Goal: Transaction & Acquisition: Subscribe to service/newsletter

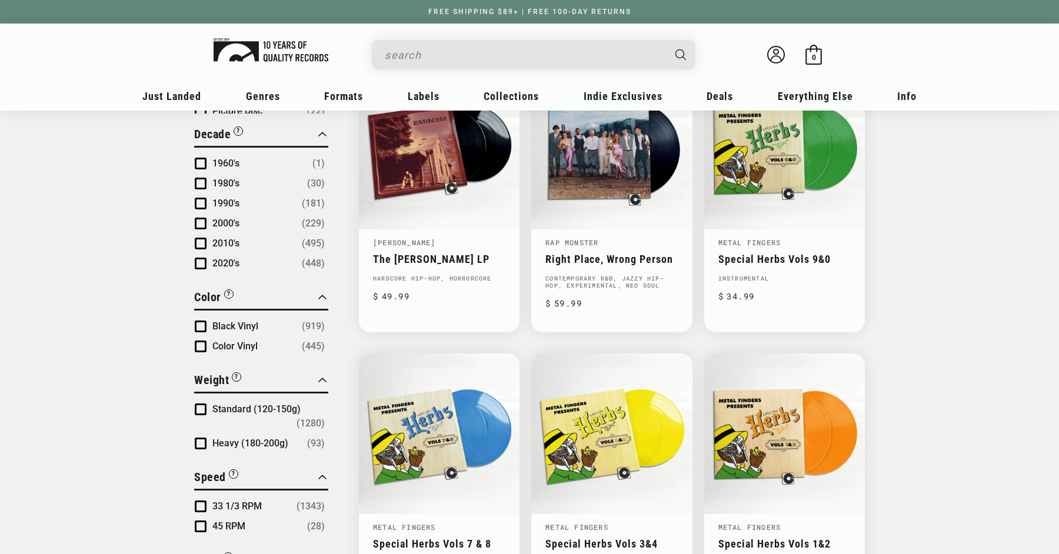
click at [266, 59] on img at bounding box center [270, 50] width 115 height 24
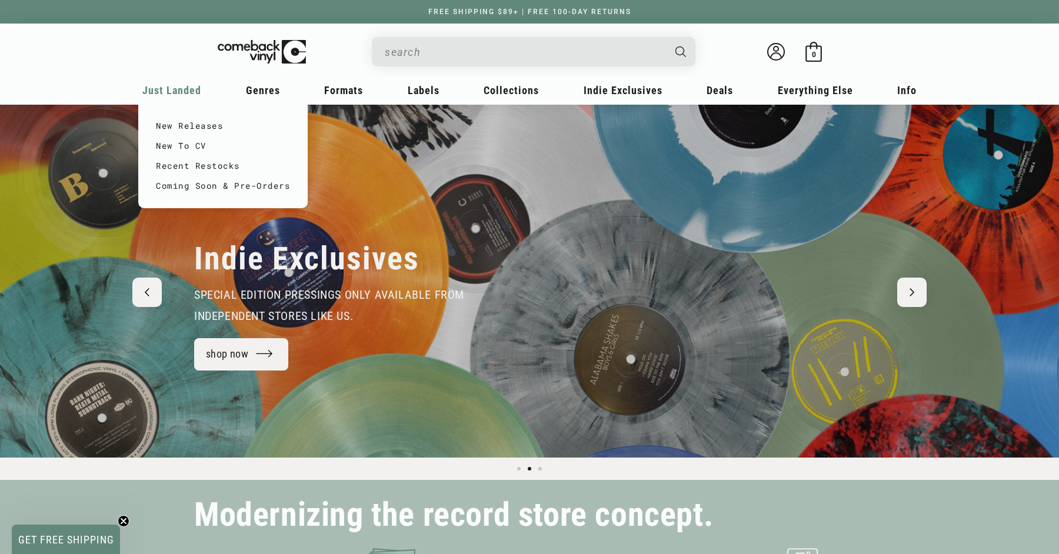
click at [182, 88] on span "Just Landed" at bounding box center [171, 90] width 59 height 12
click at [202, 122] on link "New Releases" at bounding box center [223, 126] width 134 height 20
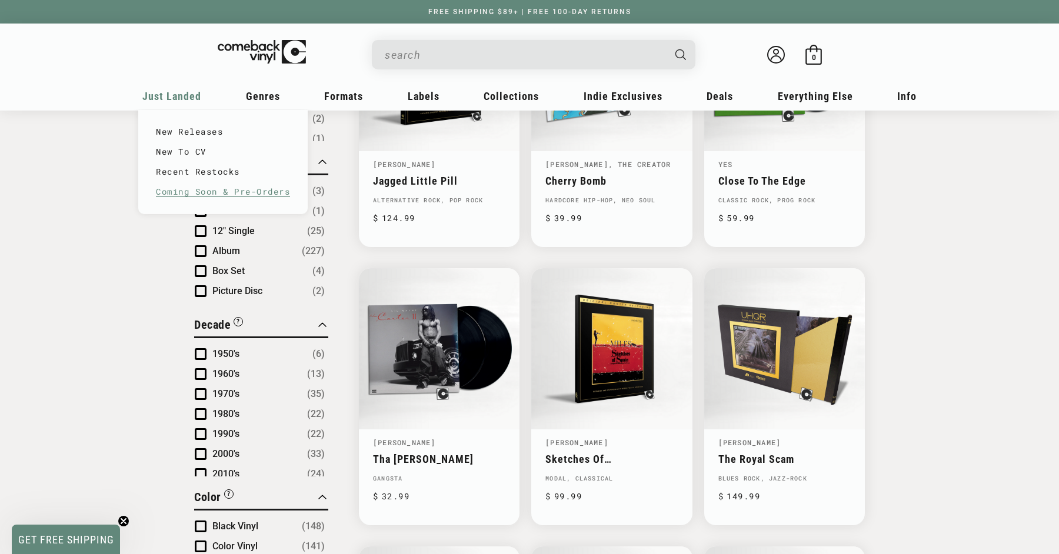
scroll to position [656, 0]
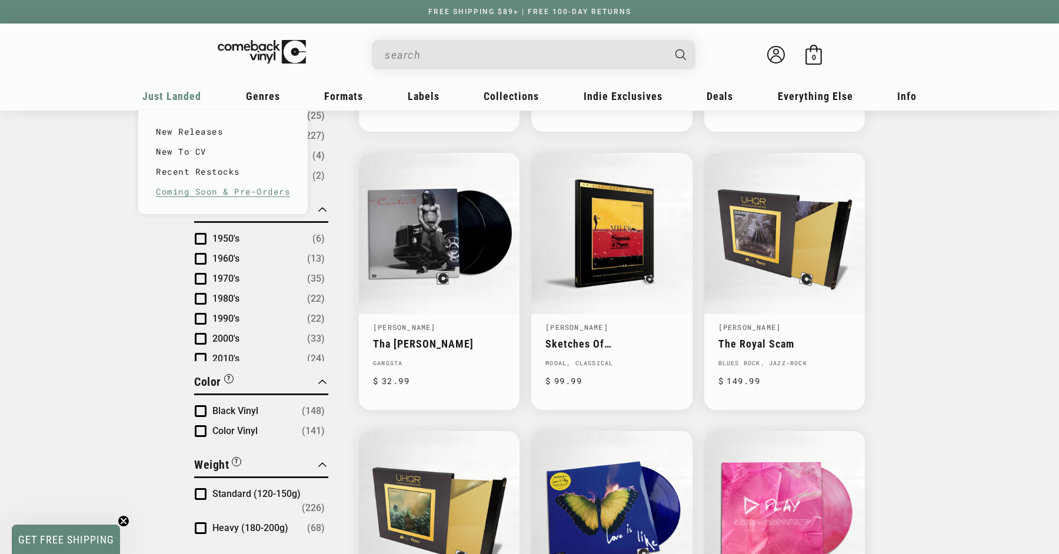
click at [202, 186] on link "Coming Soon & Pre-Orders" at bounding box center [223, 192] width 134 height 20
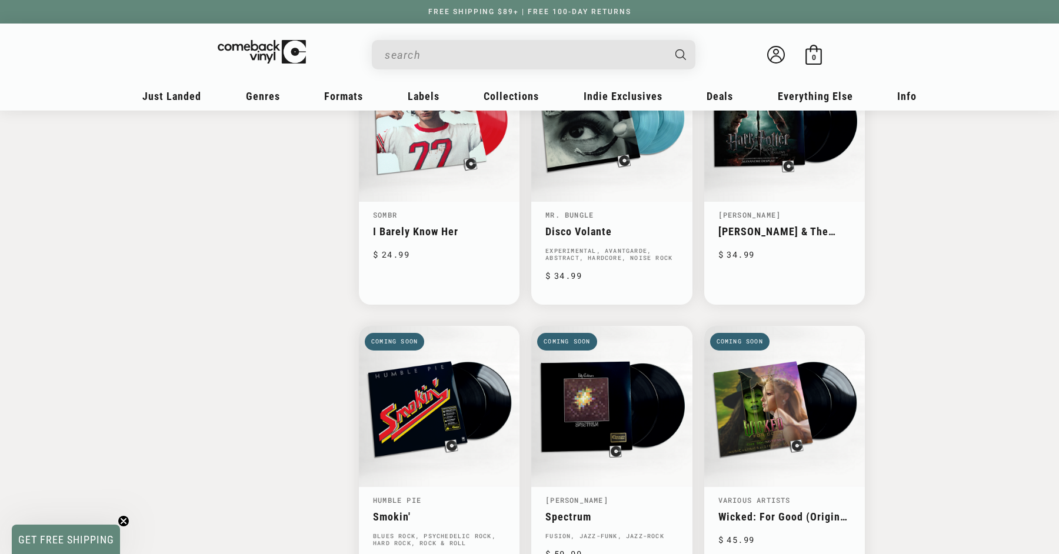
scroll to position [1866, 0]
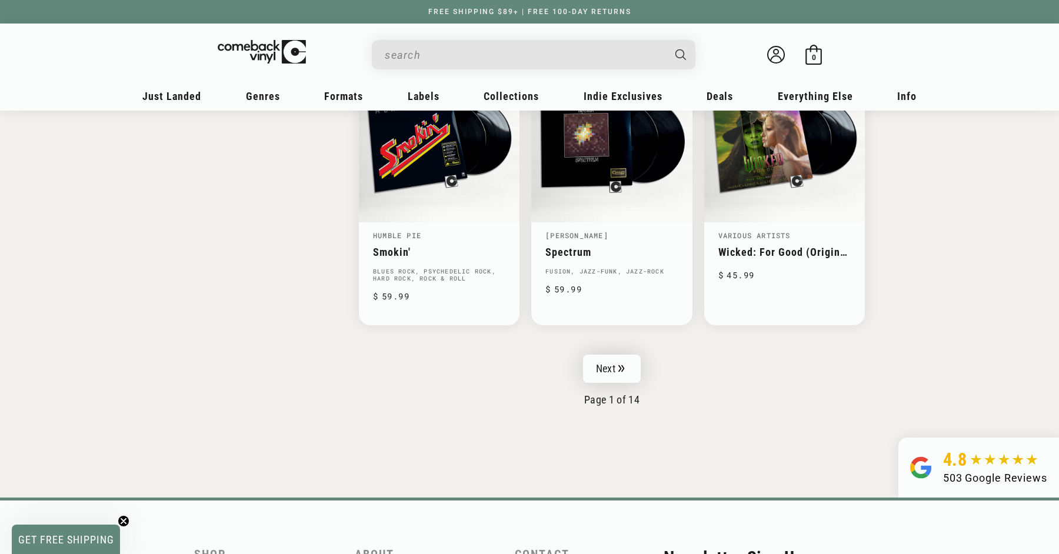
click at [609, 369] on link "Next" at bounding box center [612, 369] width 58 height 28
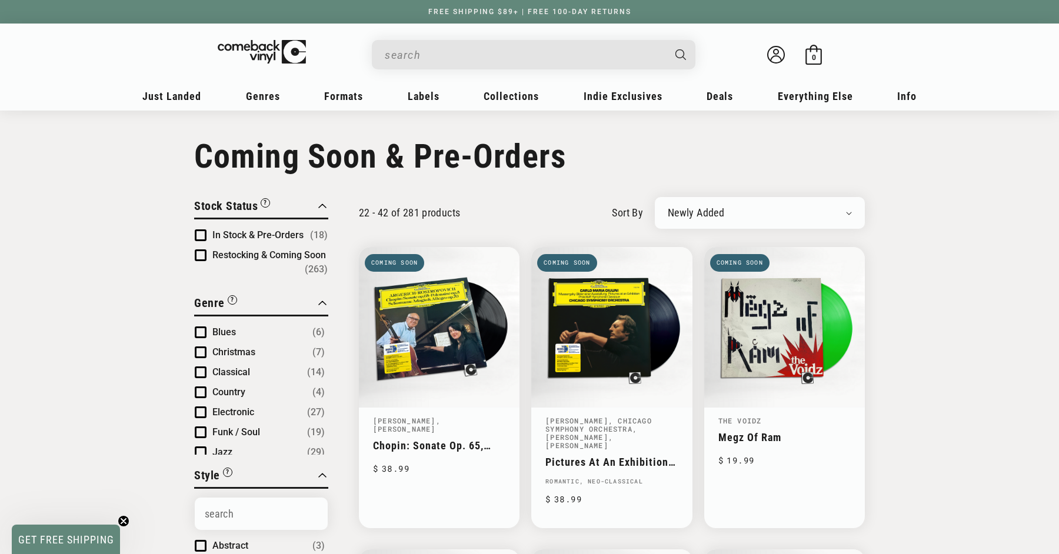
click at [505, 58] on input "When autocomplete results are available use up and down arrows to review and en…" at bounding box center [524, 55] width 279 height 24
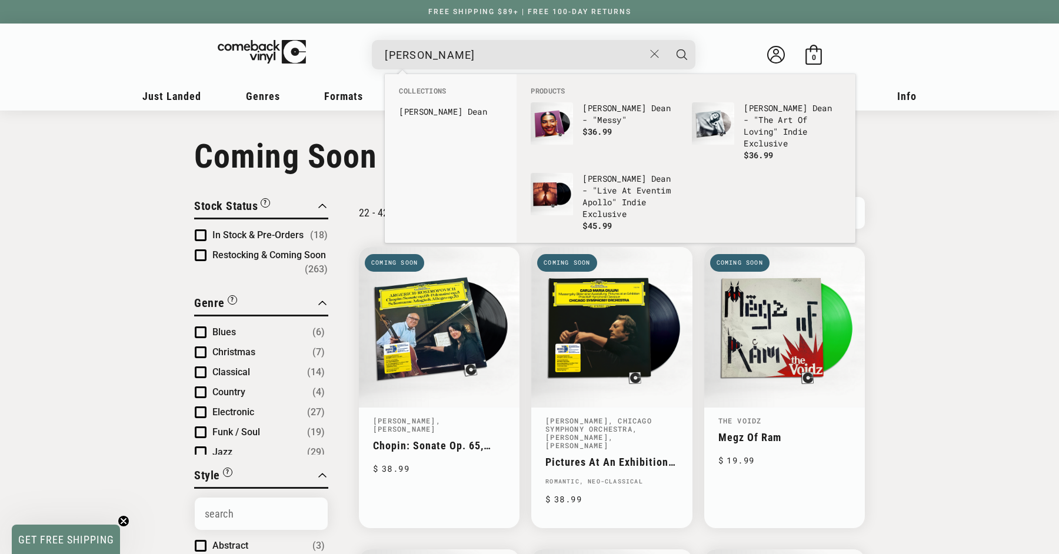
type input "olivia dea"
click at [667, 40] on button "Search" at bounding box center [681, 54] width 29 height 29
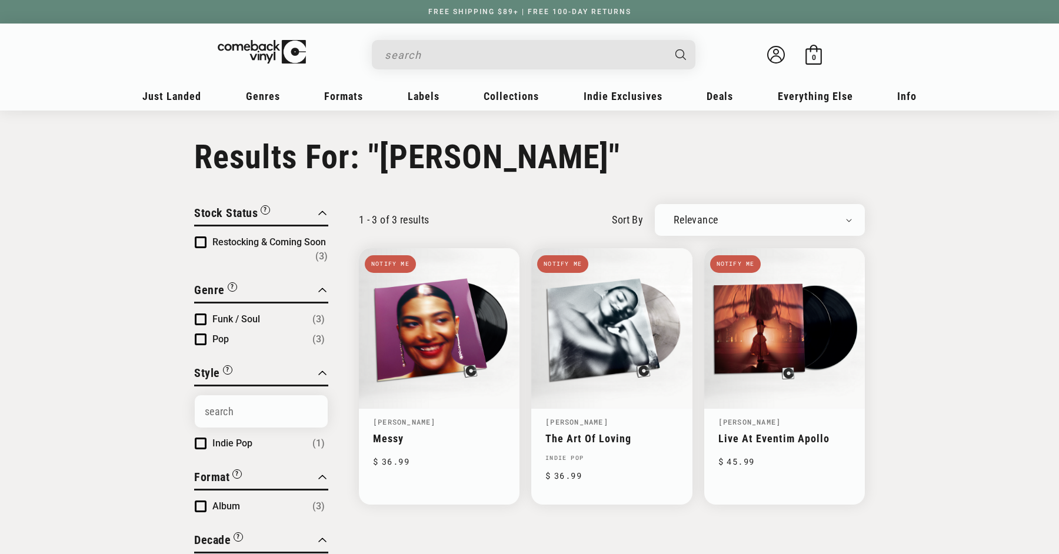
type input "[PERSON_NAME]"
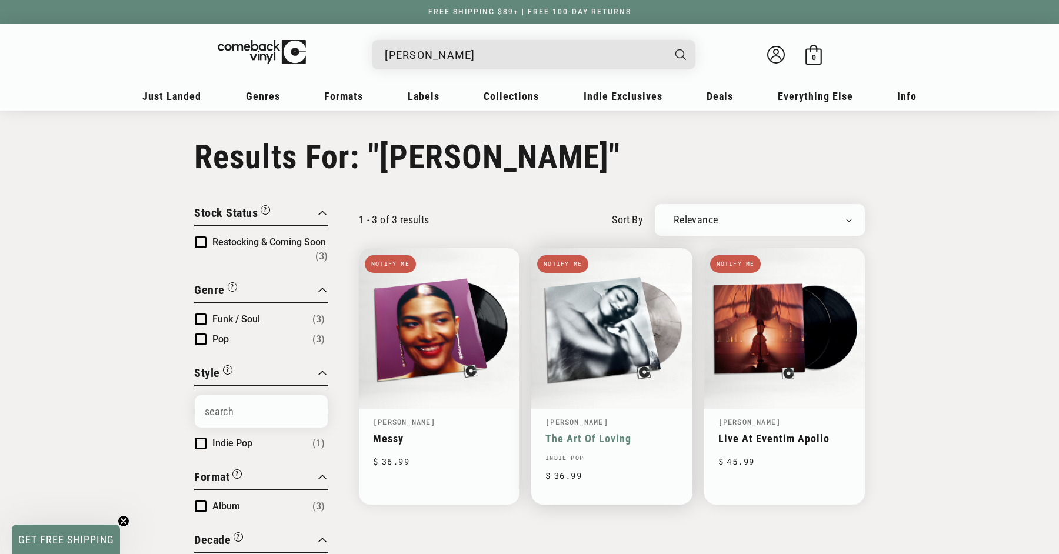
click at [590, 432] on link "The Art Of Loving" at bounding box center [611, 438] width 132 height 12
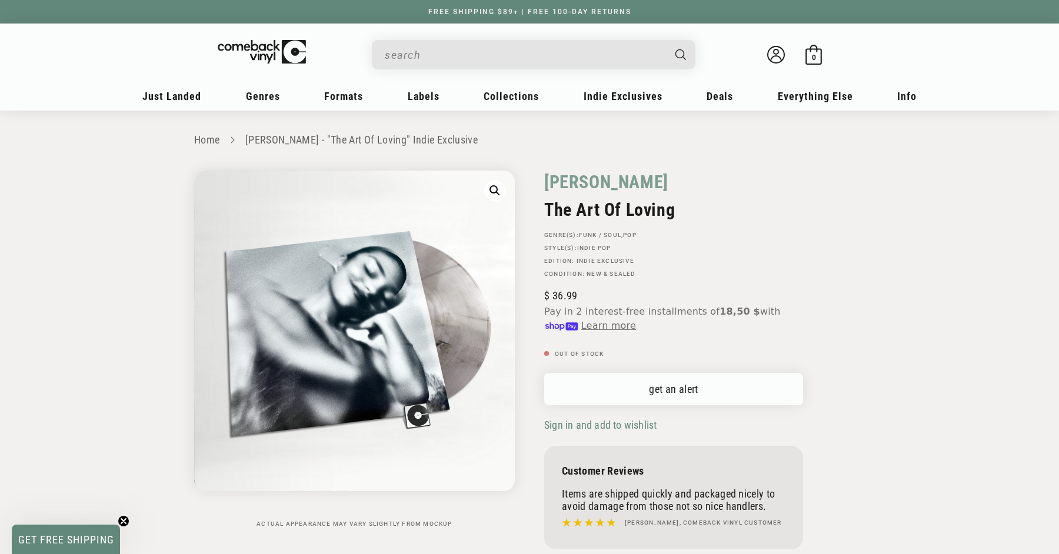
click at [602, 387] on link "get an alert" at bounding box center [673, 389] width 259 height 32
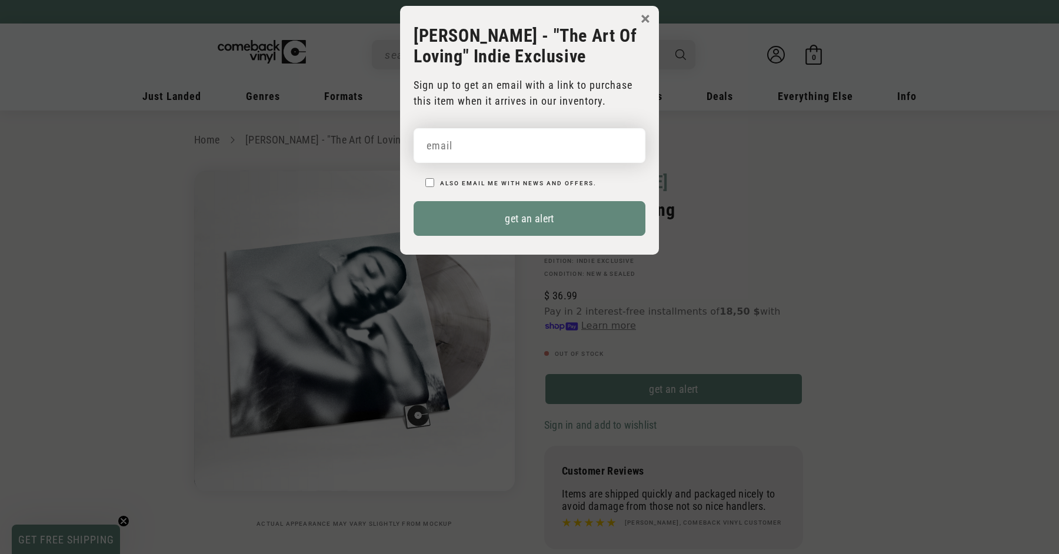
click at [536, 144] on input "email" at bounding box center [529, 145] width 232 height 35
type input "eniolafama@gmail.com"
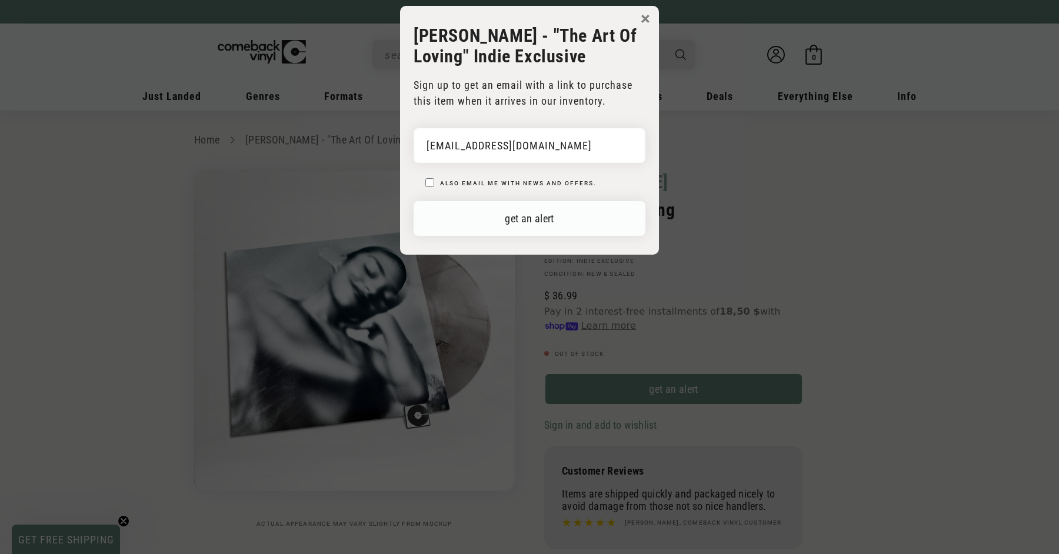
click at [513, 218] on button "get an alert" at bounding box center [529, 218] width 232 height 35
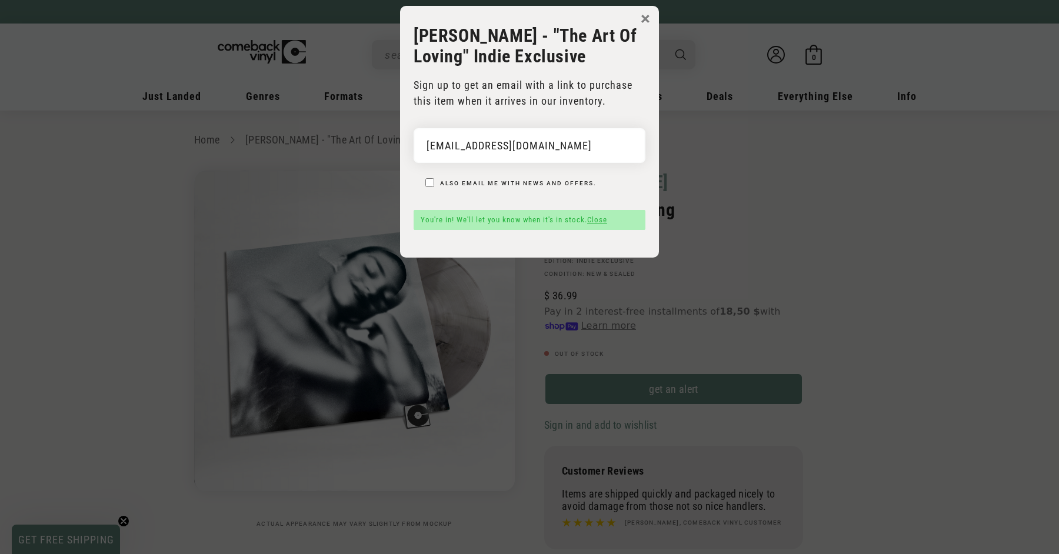
click at [640, 26] on button "×" at bounding box center [644, 19] width 9 height 18
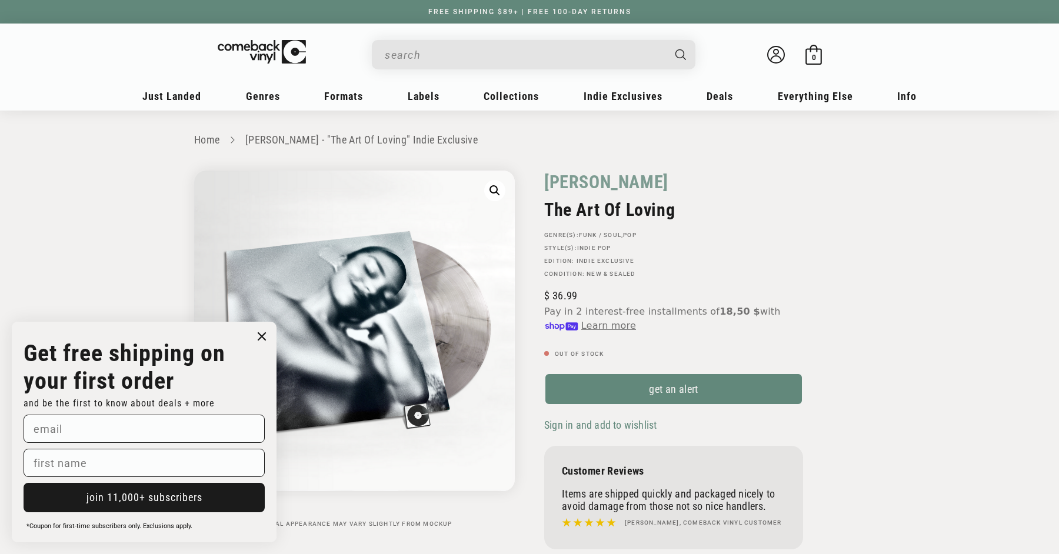
click at [488, 61] on input "When autocomplete results are available use up and down arrows to review and en…" at bounding box center [524, 55] width 279 height 24
type input "zara lar"
click at [436, 110] on b "Lar" at bounding box center [430, 111] width 15 height 11
